Goal: Task Accomplishment & Management: Complete application form

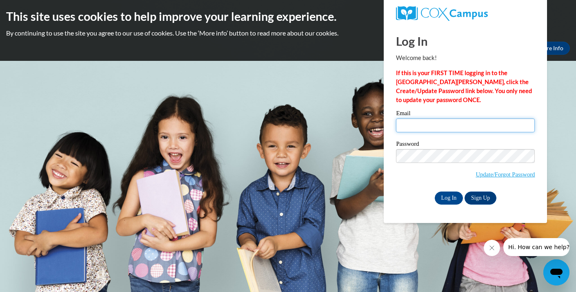
click at [426, 127] on input "Email" at bounding box center [465, 125] width 139 height 14
type input "[EMAIL_ADDRESS][DOMAIN_NAME]"
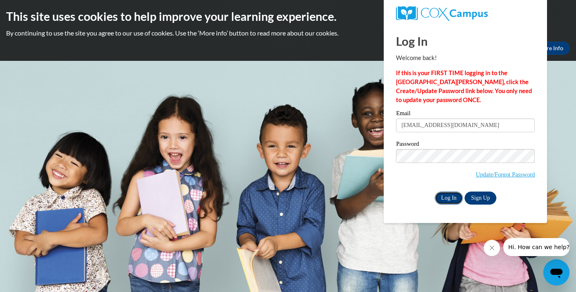
click at [451, 195] on input "Log In" at bounding box center [449, 197] width 29 height 13
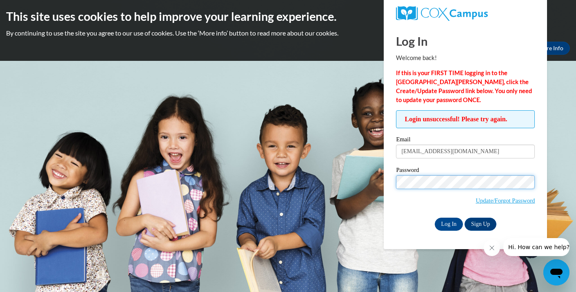
click at [435, 217] on input "Log In" at bounding box center [449, 223] width 29 height 13
click at [478, 225] on link "Sign Up" at bounding box center [480, 223] width 32 height 13
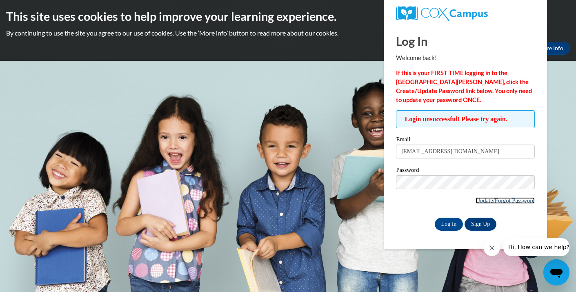
click at [501, 200] on link "Update/Forgot Password" at bounding box center [504, 200] width 59 height 7
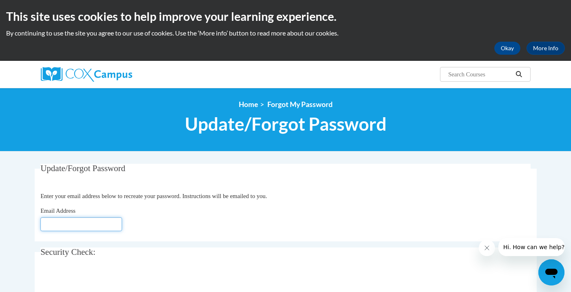
click at [93, 224] on input "Email Address" at bounding box center [81, 224] width 82 height 14
type input "allifish4@icloud.com"
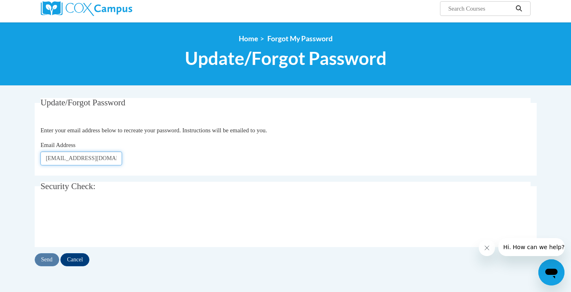
scroll to position [89, 0]
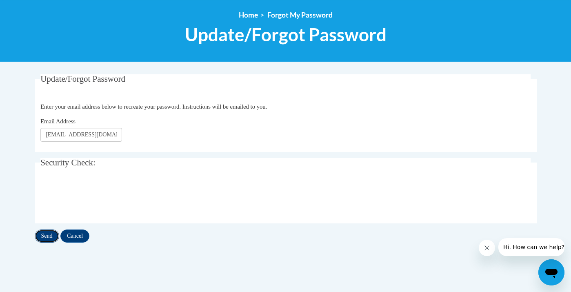
click at [52, 237] on input "Send" at bounding box center [47, 235] width 24 height 13
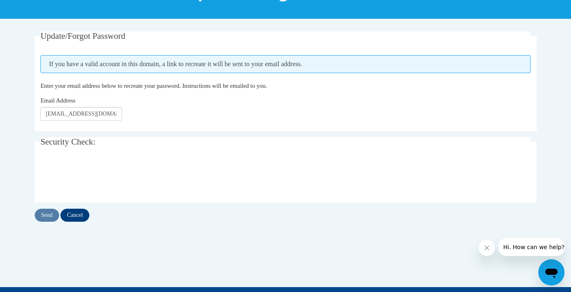
scroll to position [135, 0]
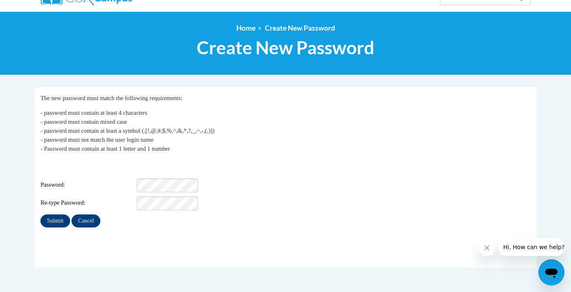
scroll to position [80, 0]
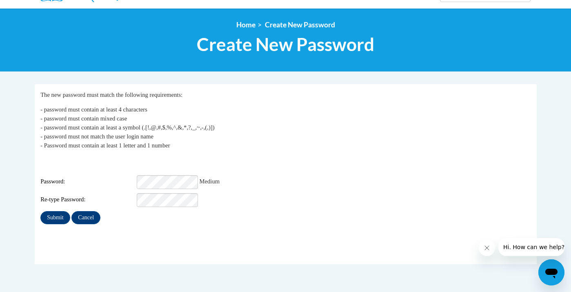
click at [227, 175] on div "Password: Medium" at bounding box center [285, 182] width 490 height 14
click at [140, 223] on fieldset "My Password The new password must match the following requirements: - password …" at bounding box center [286, 174] width 502 height 180
click at [63, 213] on input "Submit" at bounding box center [54, 217] width 29 height 13
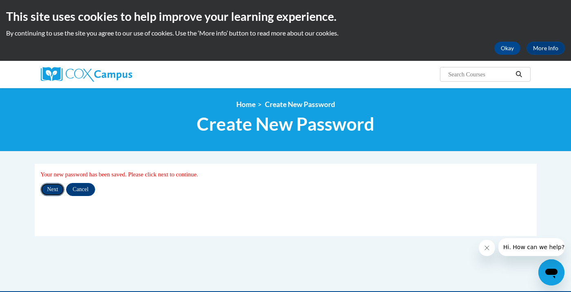
click at [59, 191] on input "Next" at bounding box center [52, 189] width 24 height 13
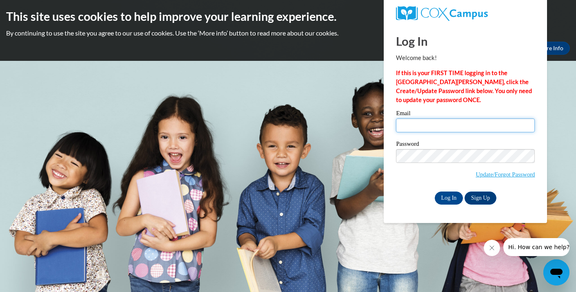
click at [427, 123] on input "Email" at bounding box center [465, 125] width 139 height 14
click at [423, 125] on input "Email" at bounding box center [465, 125] width 139 height 14
type input "allifish4@icloud.com"
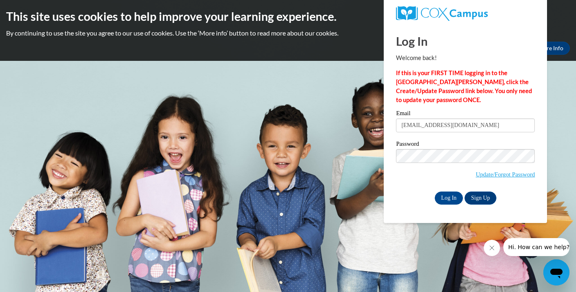
click at [420, 175] on span "Update/Forgot Password" at bounding box center [465, 166] width 139 height 34
click at [445, 196] on input "Log In" at bounding box center [449, 197] width 29 height 13
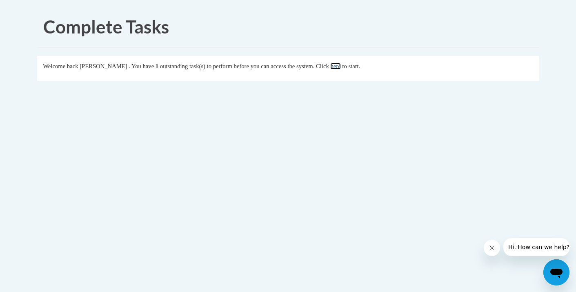
click at [340, 67] on link "here" at bounding box center [335, 66] width 10 height 7
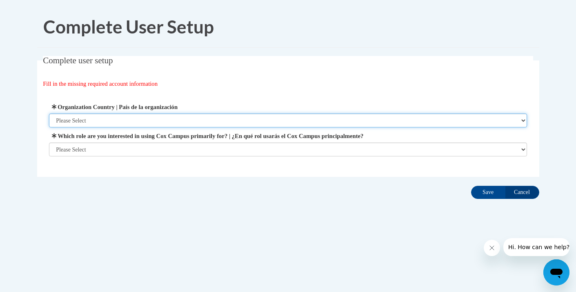
click at [149, 122] on select "Please Select [GEOGRAPHIC_DATA] | [GEOGRAPHIC_DATA] Outside of [GEOGRAPHIC_DATA…" at bounding box center [288, 120] width 478 height 14
select select "ad49bcad-a171-4b2e-b99c-48b446064914"
click at [49, 113] on select "Please Select [GEOGRAPHIC_DATA] | [GEOGRAPHIC_DATA] Outside of [GEOGRAPHIC_DATA…" at bounding box center [288, 120] width 478 height 14
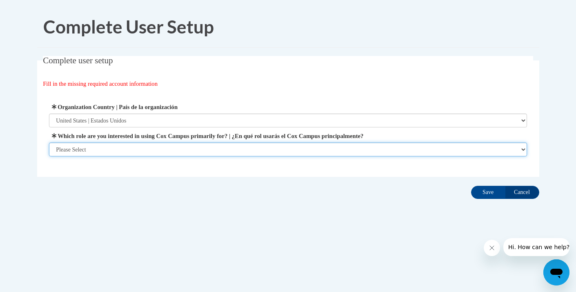
click at [143, 146] on select "Please Select College/University | Colegio/Universidad Community/Nonprofit Part…" at bounding box center [288, 149] width 478 height 14
select select "5a18ea06-2b54-4451-96f2-d152daf9eac5"
click at [49, 156] on select "Please Select College/University | Colegio/Universidad Community/Nonprofit Part…" at bounding box center [288, 149] width 478 height 14
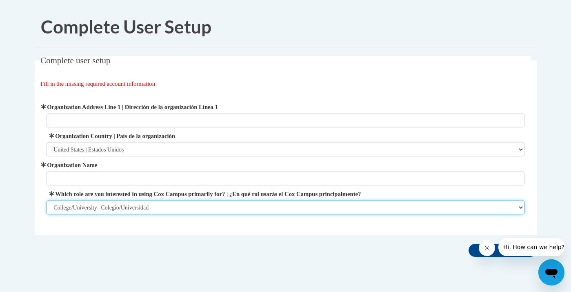
scroll to position [23, 0]
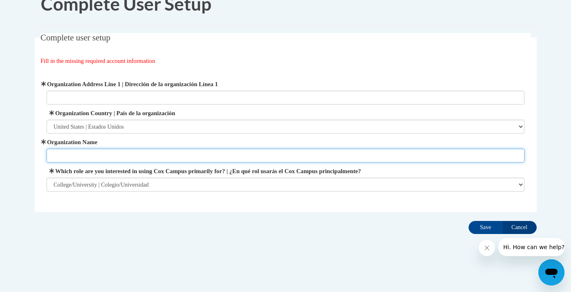
click at [135, 154] on input "Organization Name" at bounding box center [286, 156] width 478 height 14
type input "U"
click at [175, 151] on input "Univeersity of Green Bay Wiscosin" at bounding box center [286, 156] width 478 height 14
click at [69, 155] on input "Univeersity of Green Bay Wiscosin" at bounding box center [286, 156] width 478 height 14
type input "[GEOGRAPHIC_DATA] [US_STATE]"
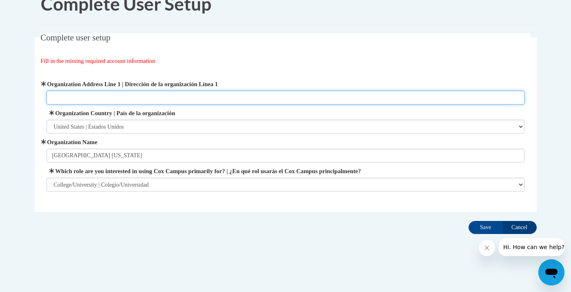
click at [157, 98] on input "Organization Address Line 1 | Dirección de la organización Línea 1" at bounding box center [286, 98] width 478 height 14
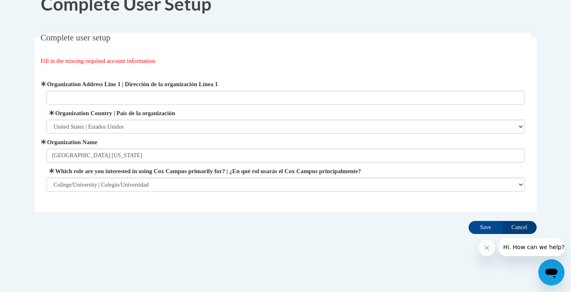
click at [193, 63] on div "Fill in the missing required account information" at bounding box center [285, 60] width 490 height 9
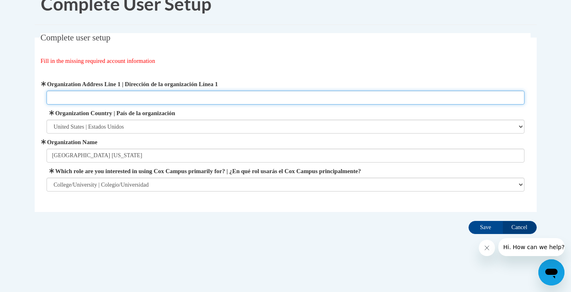
click at [297, 98] on input "Organization Address Line 1 | Dirección de la organización Línea 1" at bounding box center [286, 98] width 478 height 14
paste input "[STREET_ADDRESS]"
type input "[STREET_ADDRESS]"
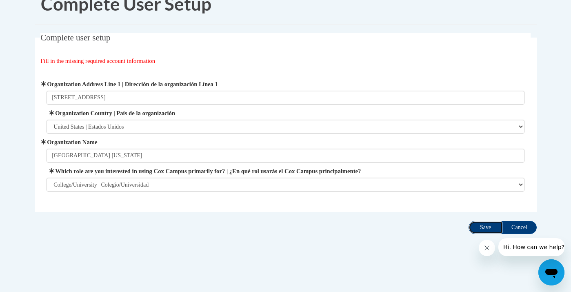
click at [485, 226] on input "Save" at bounding box center [485, 227] width 34 height 13
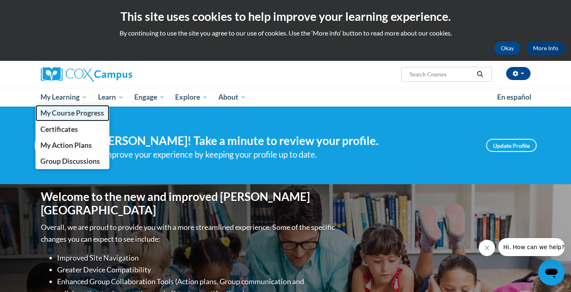
click at [97, 115] on span "My Course Progress" at bounding box center [72, 113] width 64 height 9
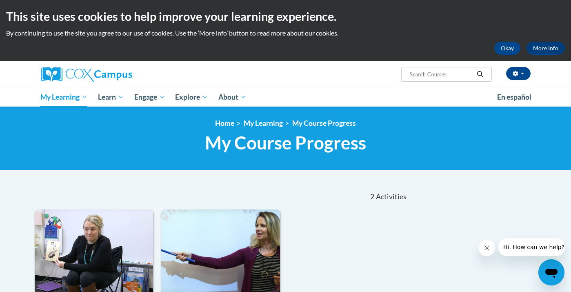
click at [428, 73] on input "Search..." at bounding box center [440, 74] width 65 height 10
click at [455, 73] on input "Search..." at bounding box center [440, 74] width 65 height 10
click at [456, 34] on p "By continuing to use the site you agree to our use of cookies. Use the ‘More in…" at bounding box center [285, 33] width 559 height 9
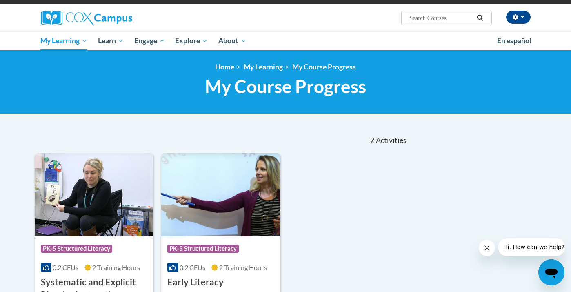
scroll to position [63, 0]
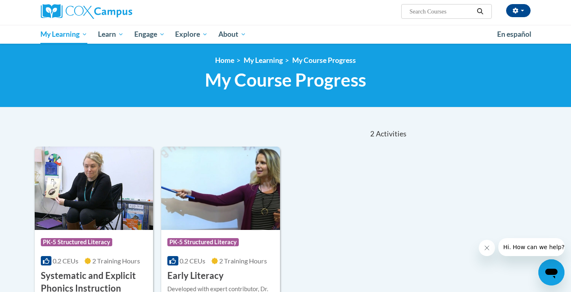
click at [433, 13] on input "Search..." at bounding box center [440, 12] width 65 height 10
paste input "Meaningful Read Alouds"
type input "Meaningful Read Alouds"
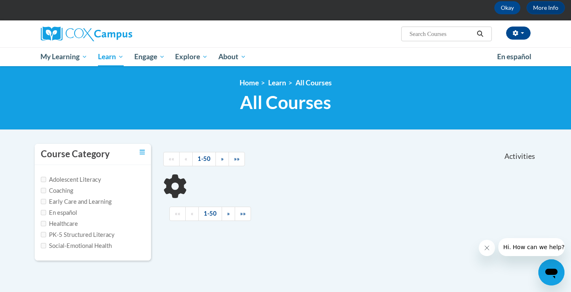
scroll to position [53, 0]
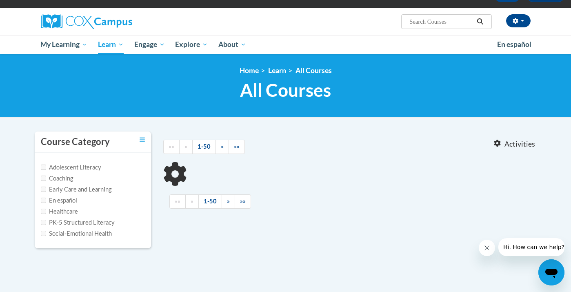
type input "Meaningful Read Alouds"
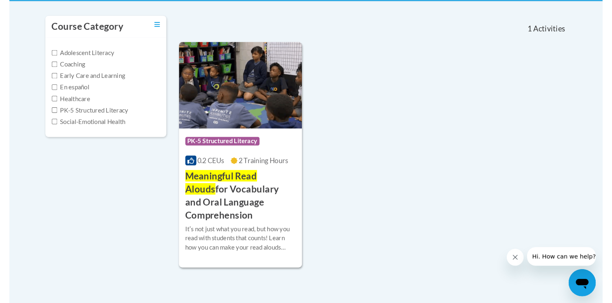
scroll to position [170, 0]
